Goal: Navigation & Orientation: Understand site structure

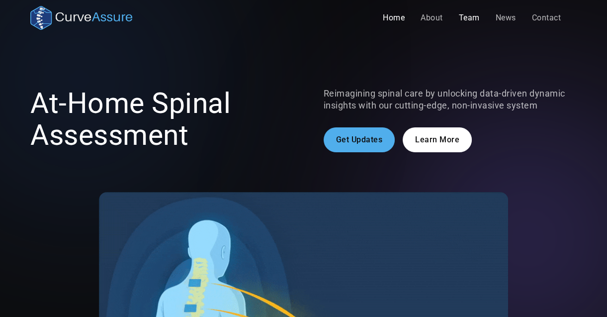
click at [465, 17] on link "Team" at bounding box center [469, 18] width 37 height 20
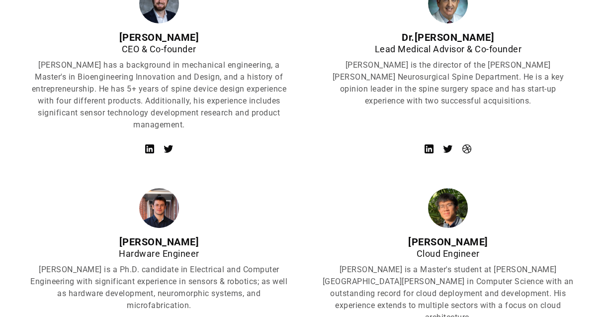
scroll to position [521, 0]
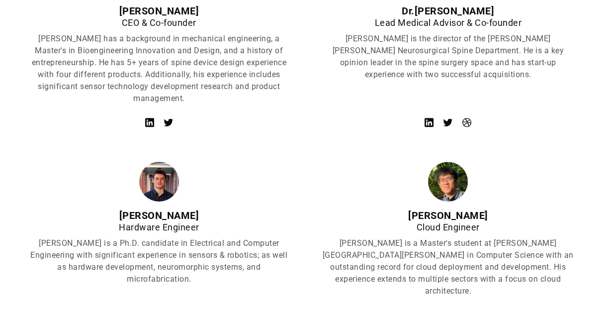
click at [160, 182] on img at bounding box center [159, 182] width 40 height 40
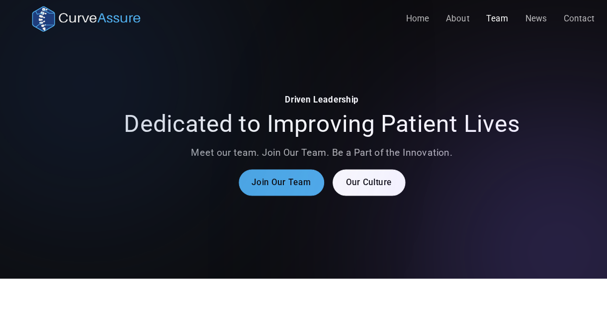
scroll to position [0, 0]
click at [394, 19] on link "Home" at bounding box center [394, 18] width 38 height 20
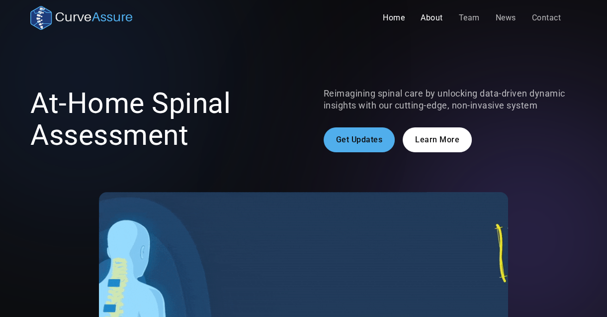
click at [444, 16] on link "About" at bounding box center [432, 18] width 38 height 20
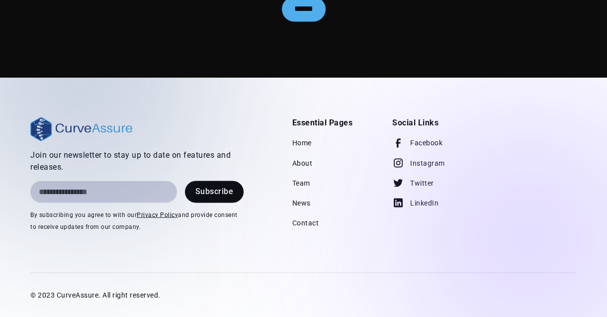
scroll to position [2175, 0]
